Goal: Find specific page/section: Find specific page/section

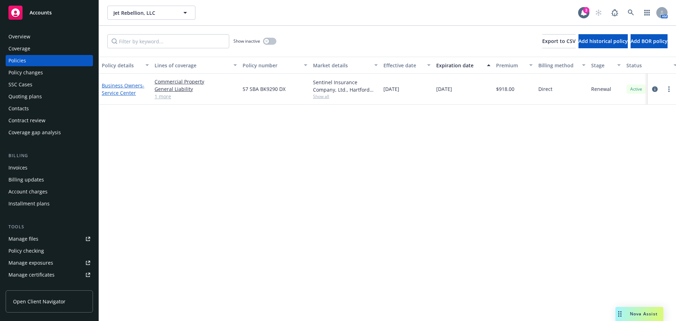
click at [115, 89] on span "- Service Center" at bounding box center [123, 89] width 43 height 14
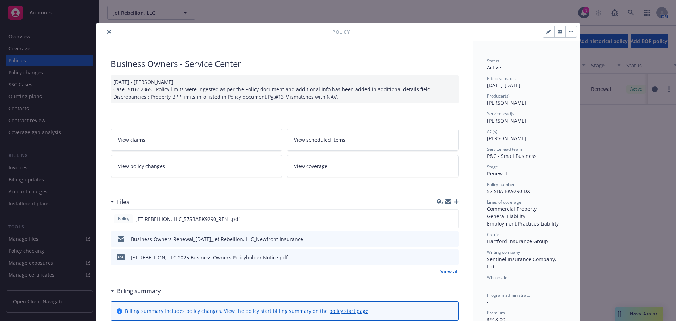
click at [107, 35] on button "close" at bounding box center [109, 31] width 8 height 8
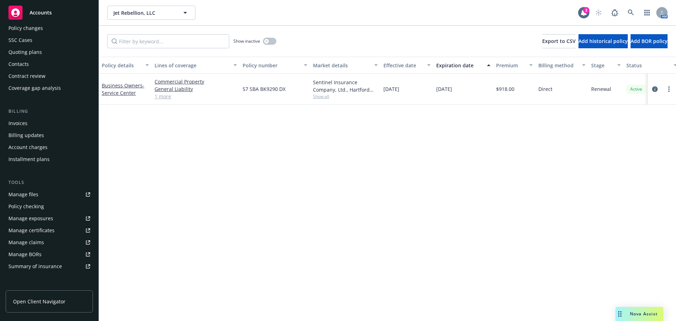
scroll to position [150, 0]
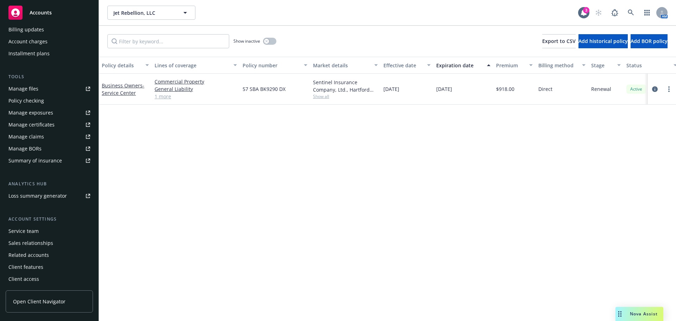
click at [24, 229] on div "Service team" at bounding box center [23, 230] width 30 height 11
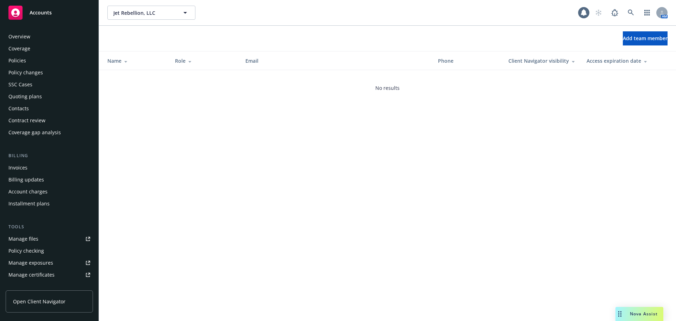
scroll to position [150, 0]
